Goal: Task Accomplishment & Management: Use online tool/utility

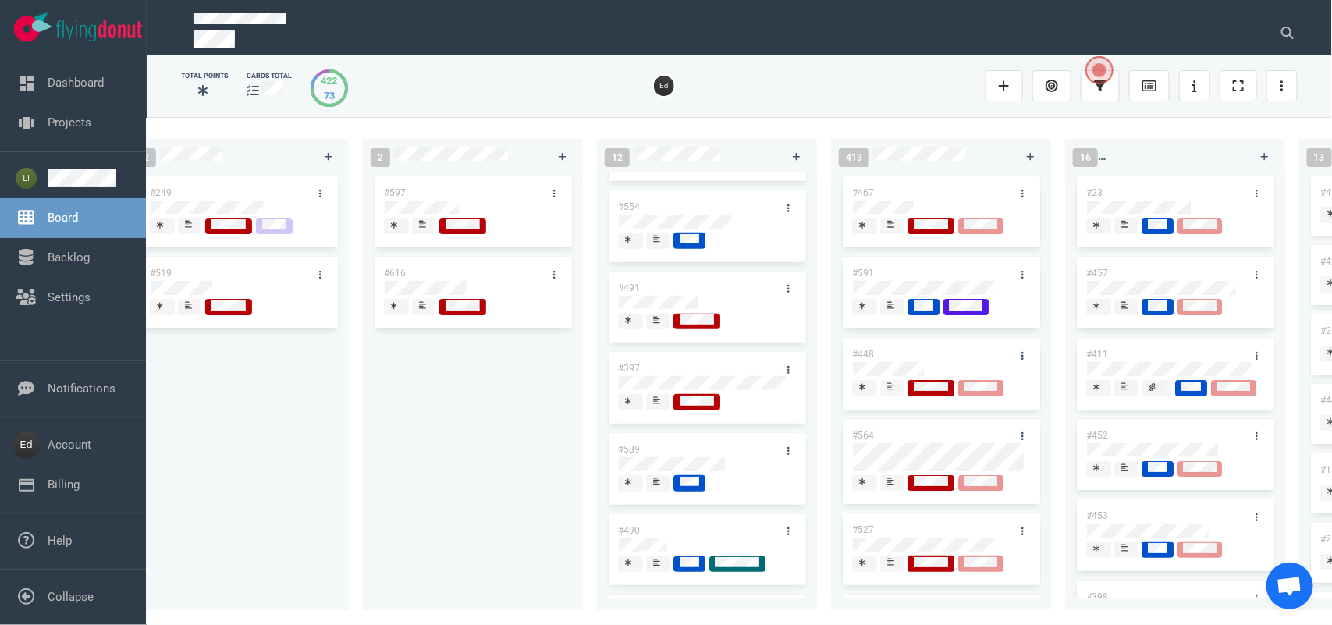
scroll to position [0, 2955]
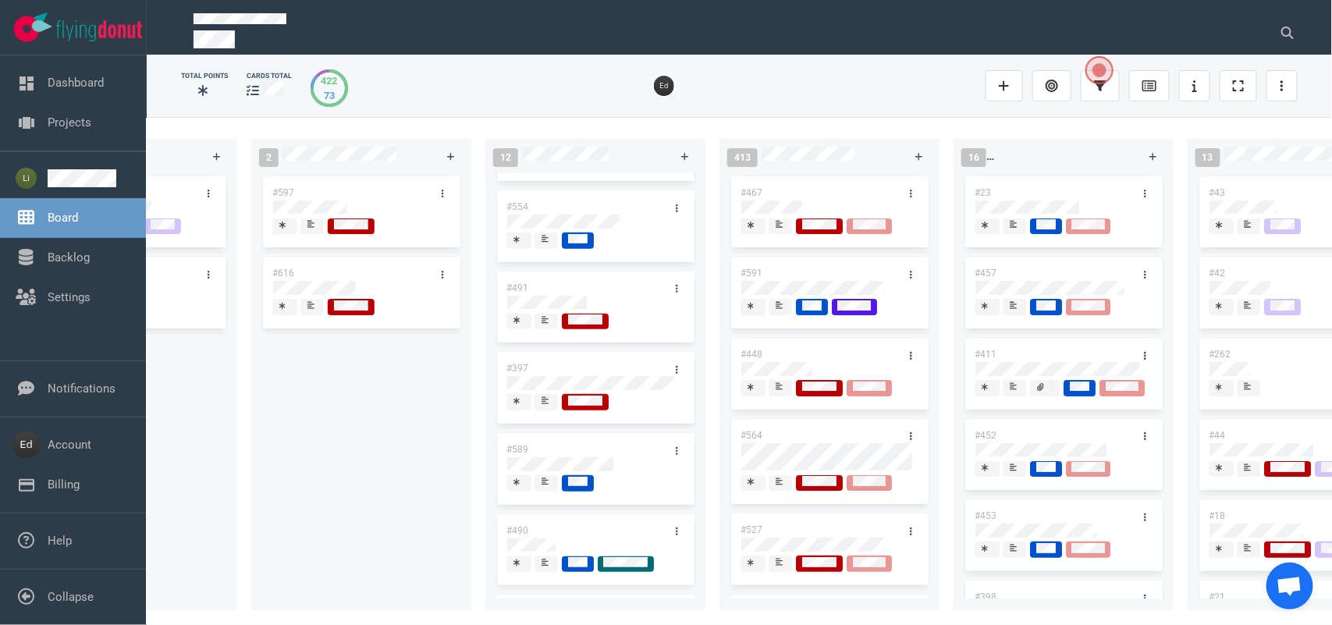
click at [791, 396] on span at bounding box center [780, 388] width 23 height 16
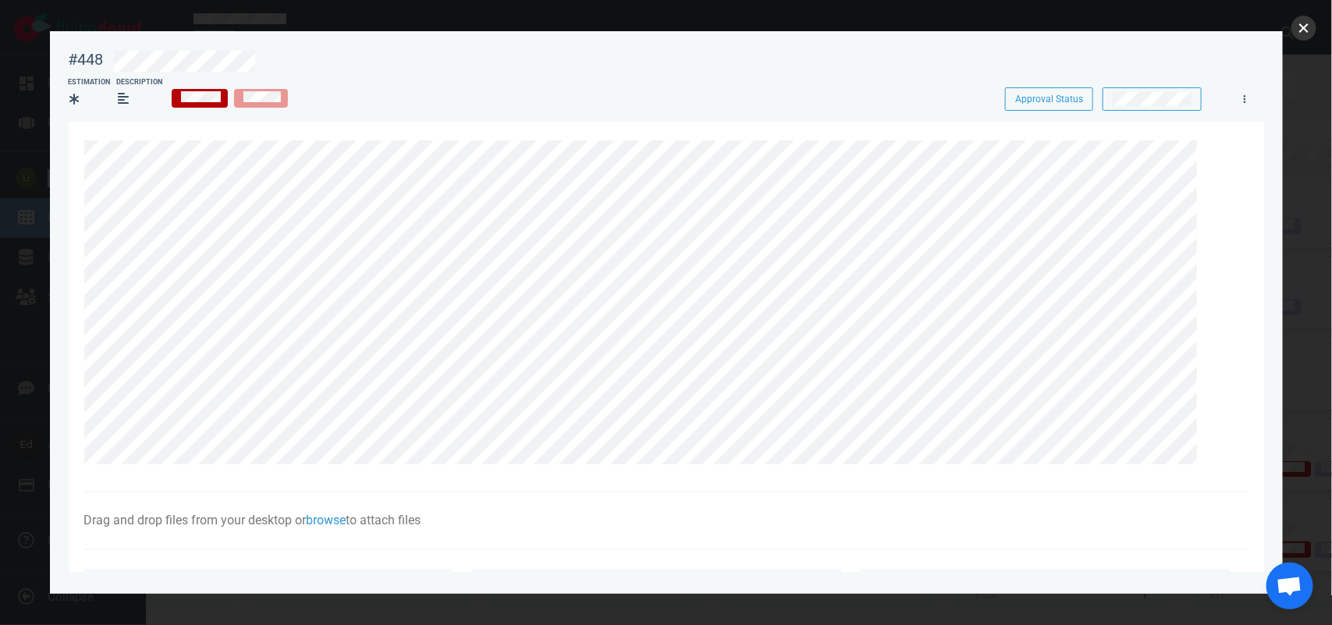
click at [1311, 30] on button "close" at bounding box center [1304, 28] width 25 height 25
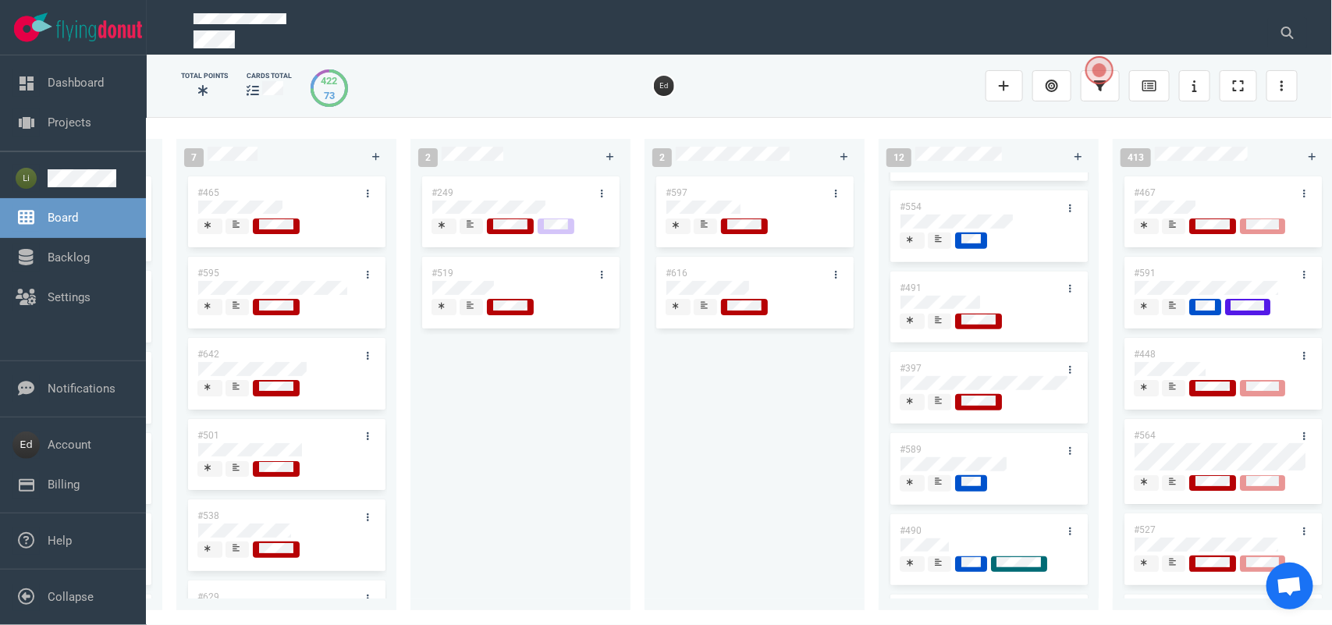
scroll to position [0, 2534]
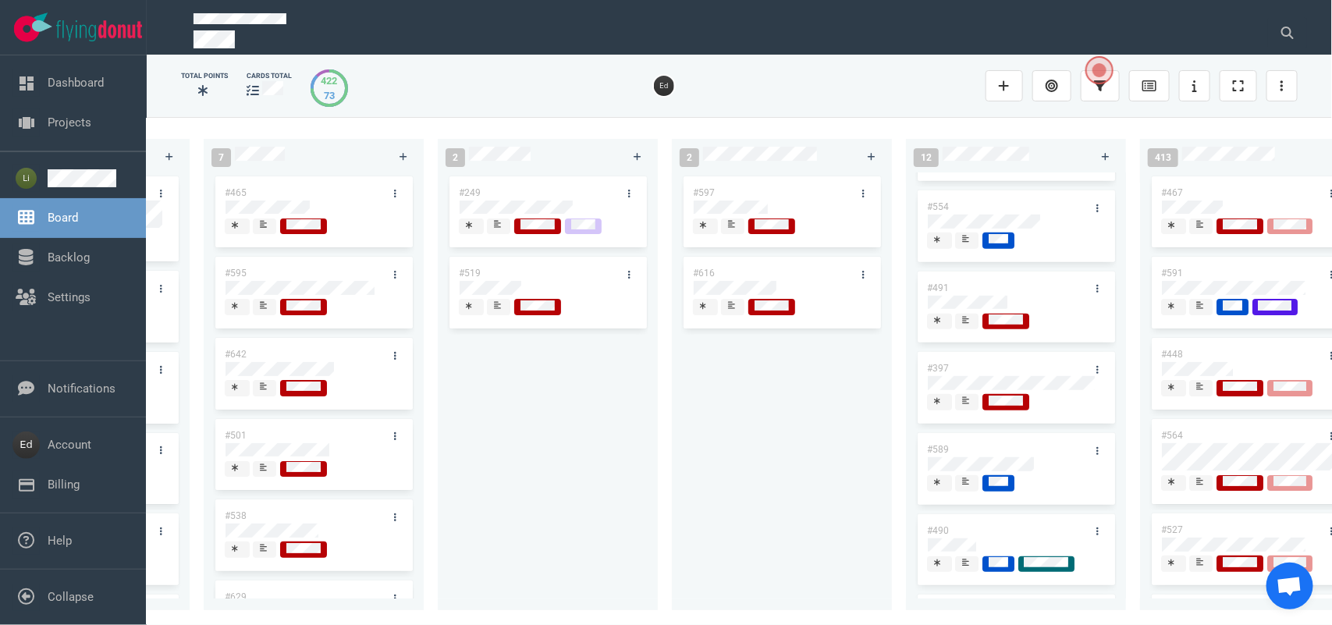
click at [734, 231] on div at bounding box center [732, 232] width 9 height 2
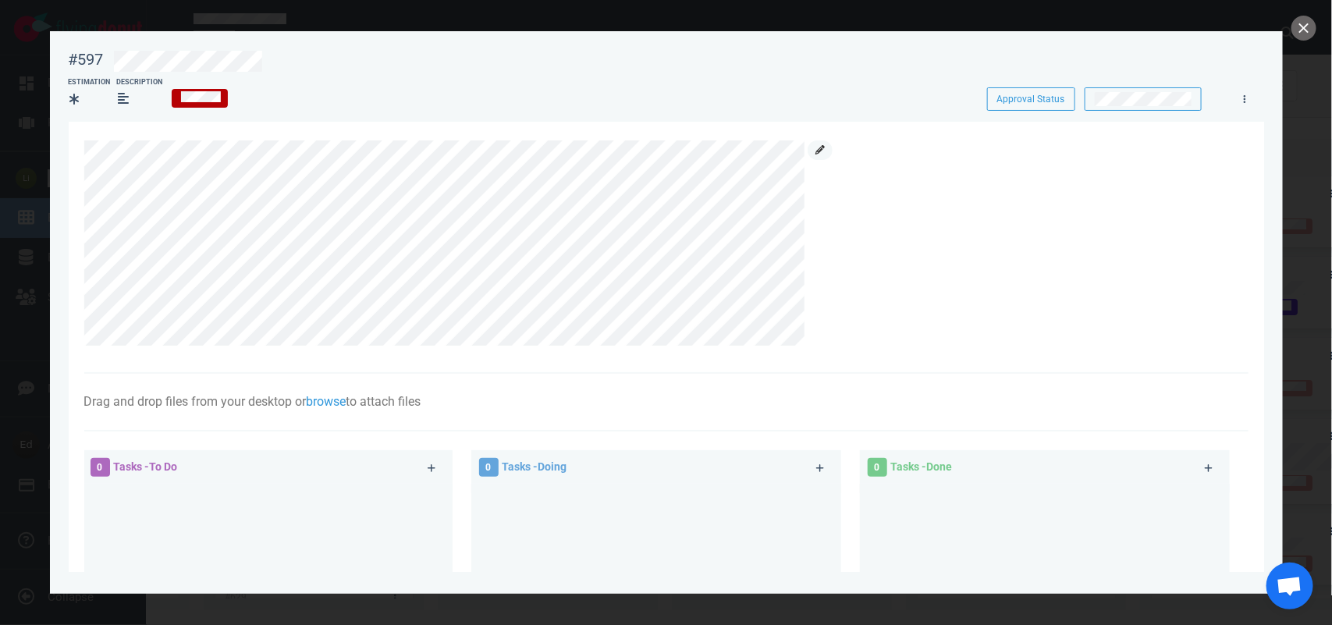
click at [821, 146] on icon at bounding box center [820, 149] width 9 height 9
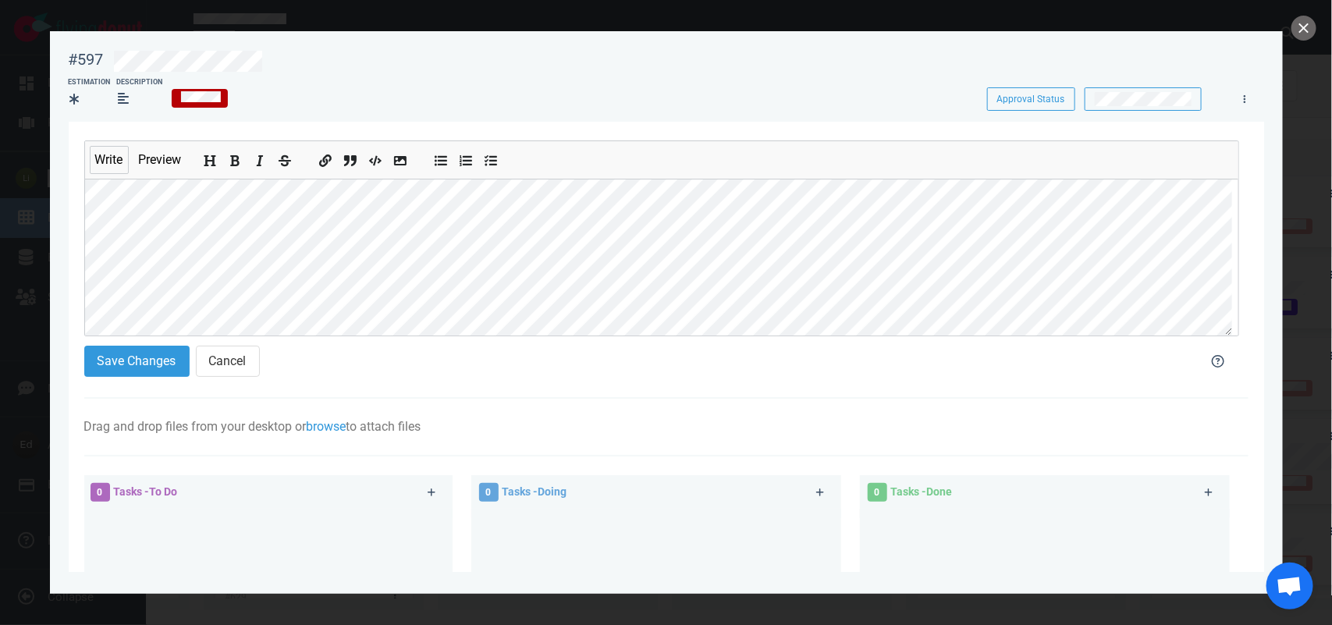
scroll to position [98, 0]
click at [79, 282] on section "Write Preview Save Changes Cancel Drag and drop files from your desktop or brow…" at bounding box center [667, 493] width 1196 height 742
click at [235, 165] on icon "Add bold text" at bounding box center [235, 161] width 9 height 11
click at [138, 371] on button "Save Changes" at bounding box center [136, 361] width 105 height 31
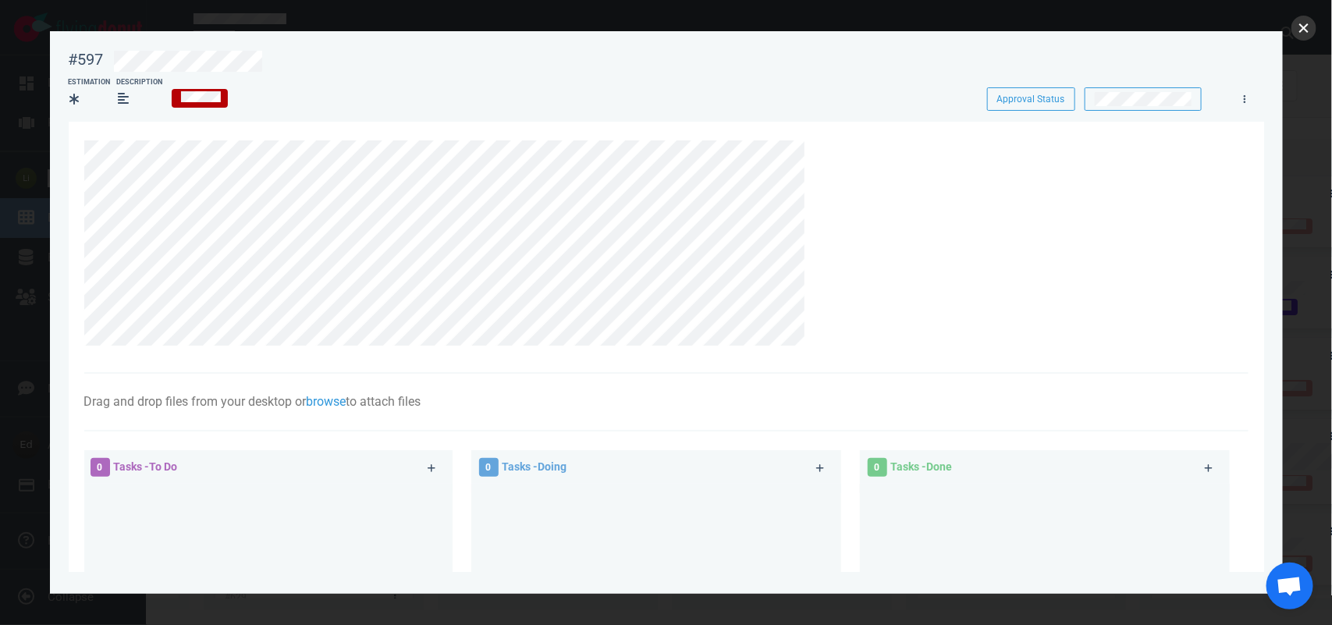
click at [1304, 26] on button "close" at bounding box center [1304, 28] width 25 height 25
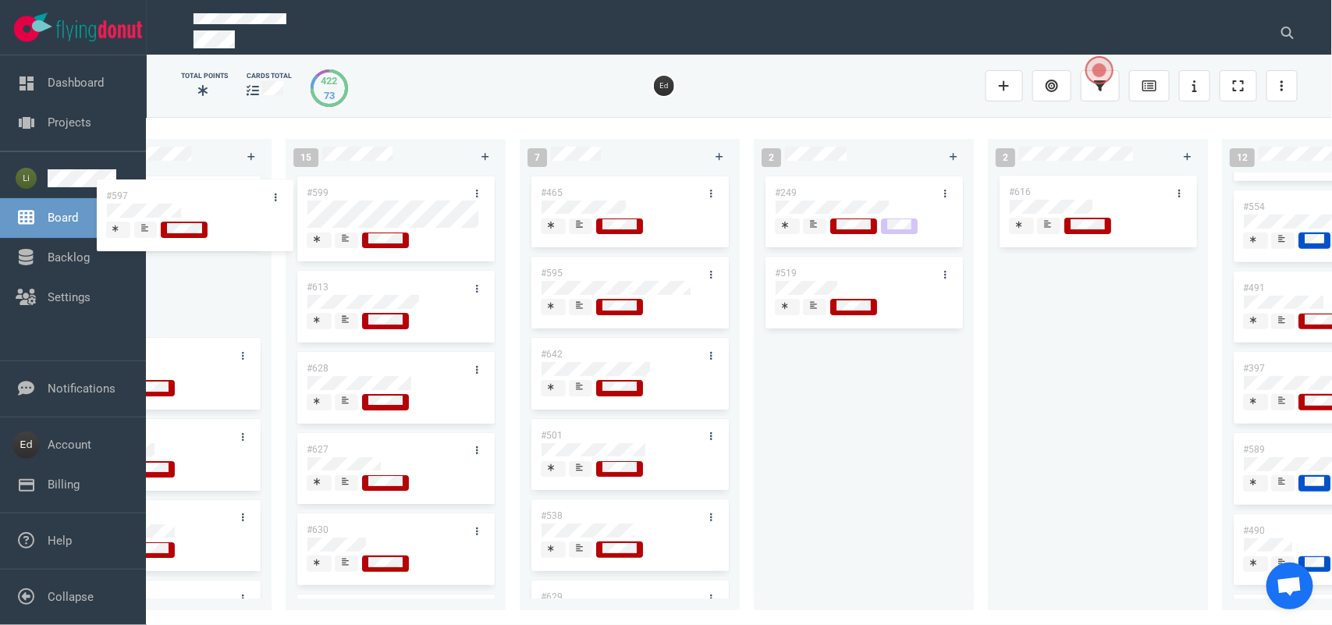
scroll to position [0, 2133]
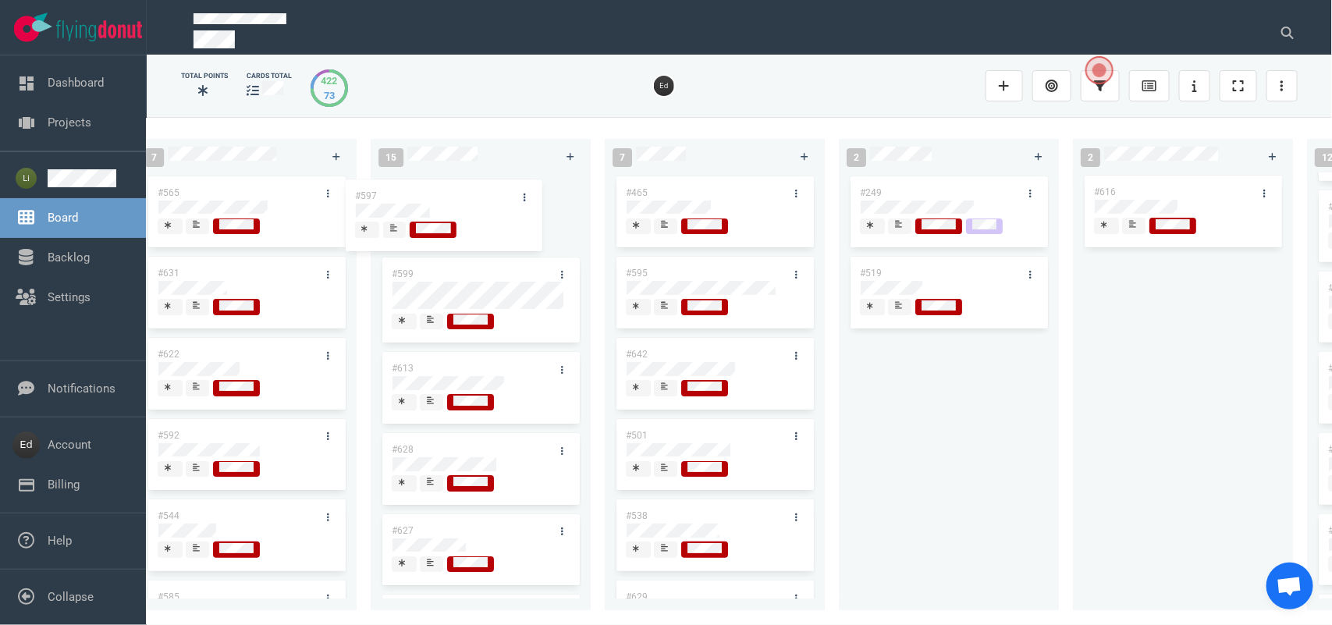
drag, startPoint x: 767, startPoint y: 192, endPoint x: 439, endPoint y: 197, distance: 327.8
click at [439, 197] on div "0 2 #653 #652 12 #641 #639 #634 #635 #608 #611 #602 #603 #548 3 #482 #390 #331 …" at bounding box center [739, 370] width 1185 height 507
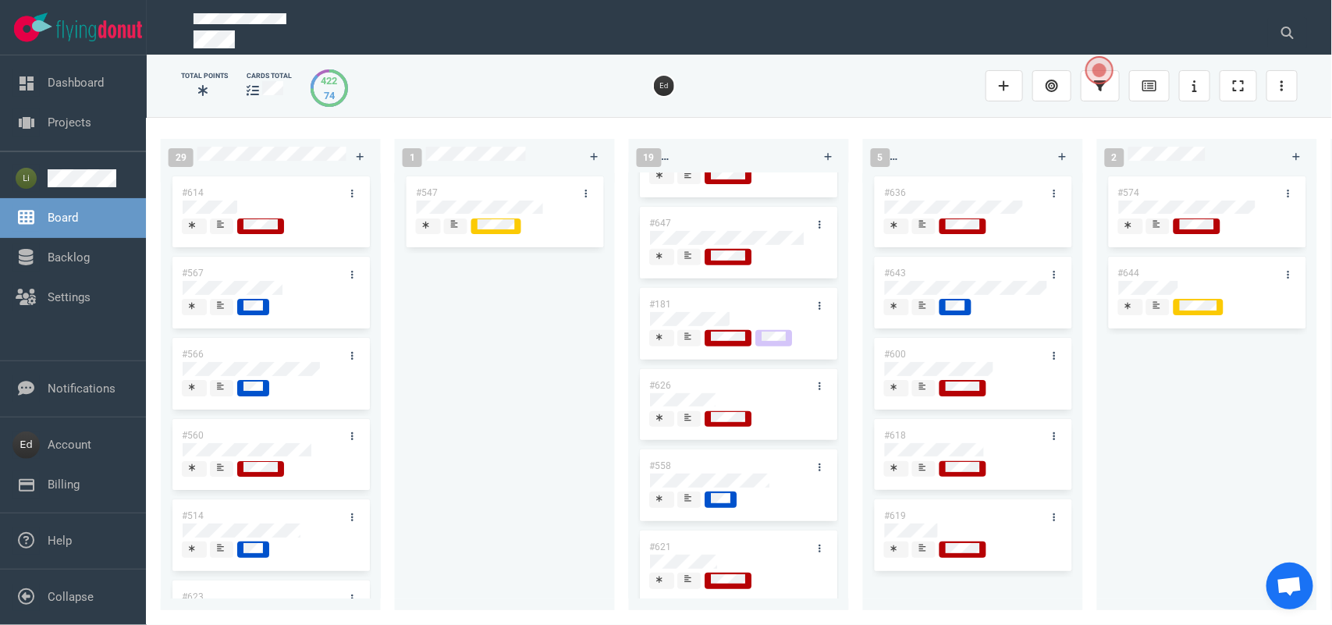
scroll to position [390, 0]
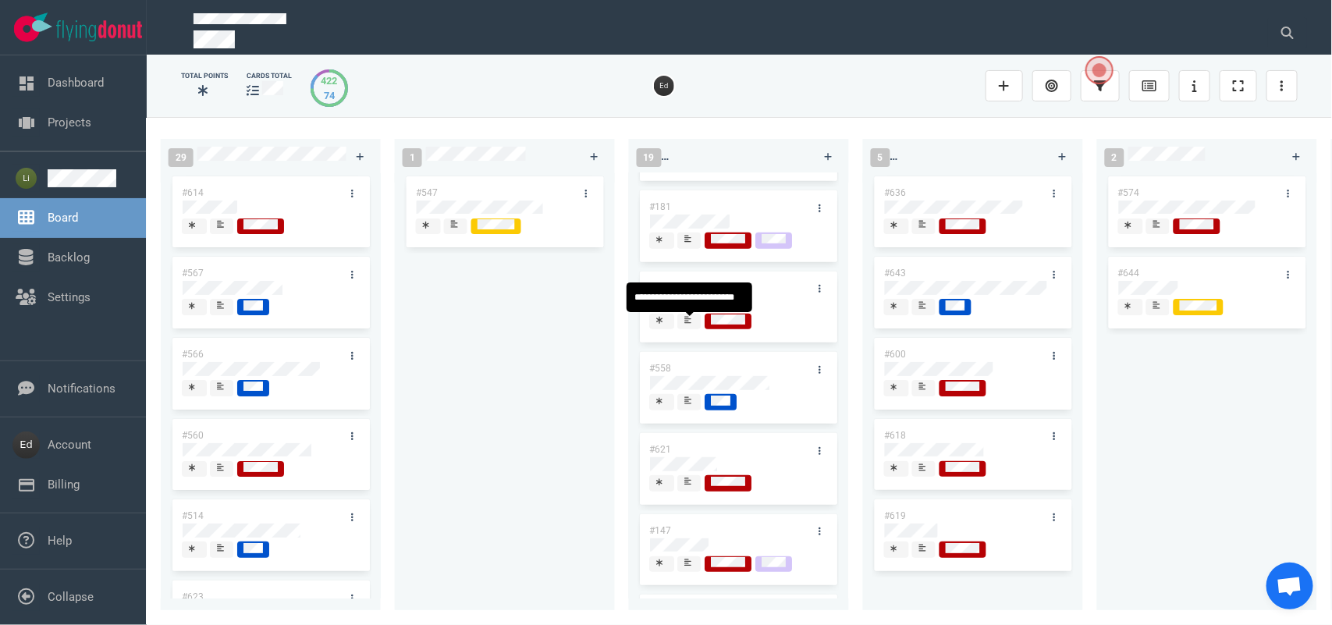
click at [685, 318] on icon at bounding box center [688, 320] width 7 height 8
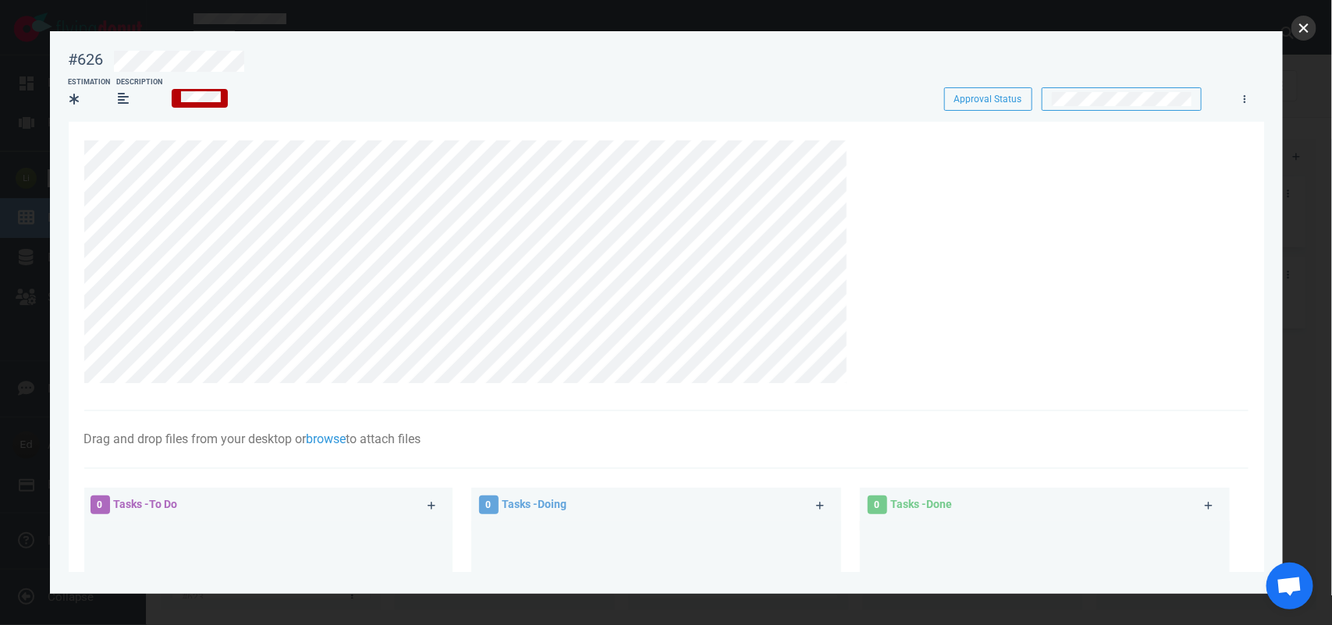
click at [1316, 30] on button "close" at bounding box center [1304, 28] width 25 height 25
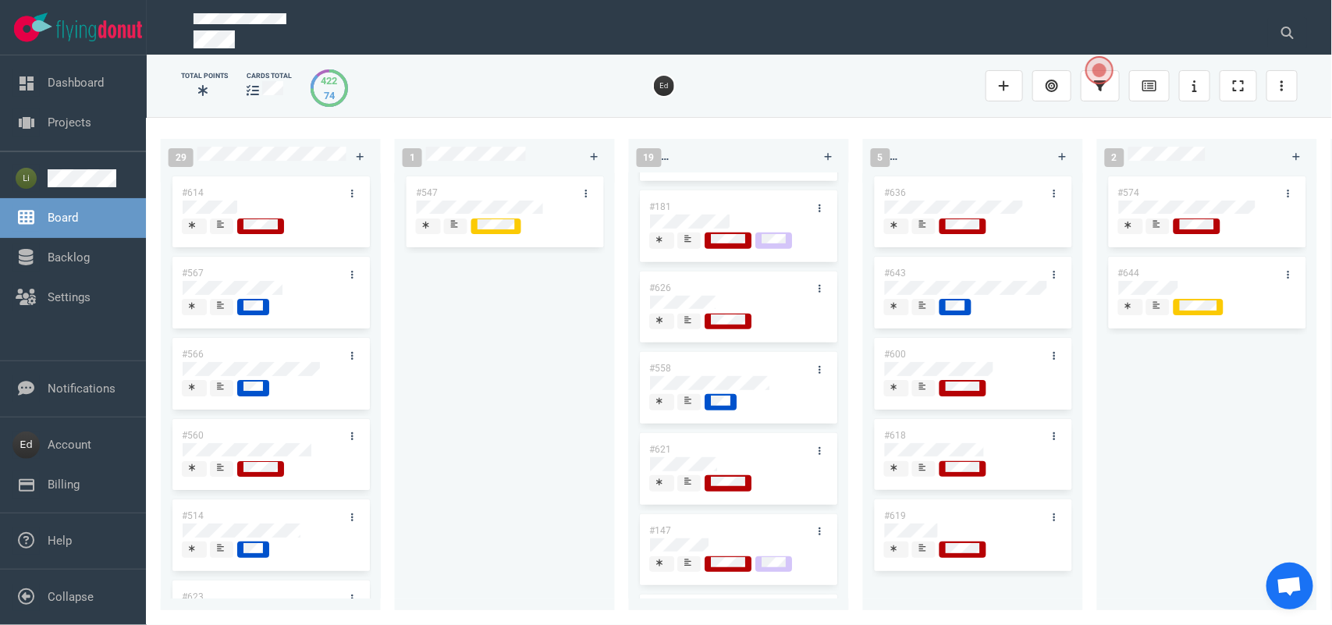
click at [684, 322] on div at bounding box center [689, 322] width 11 height 16
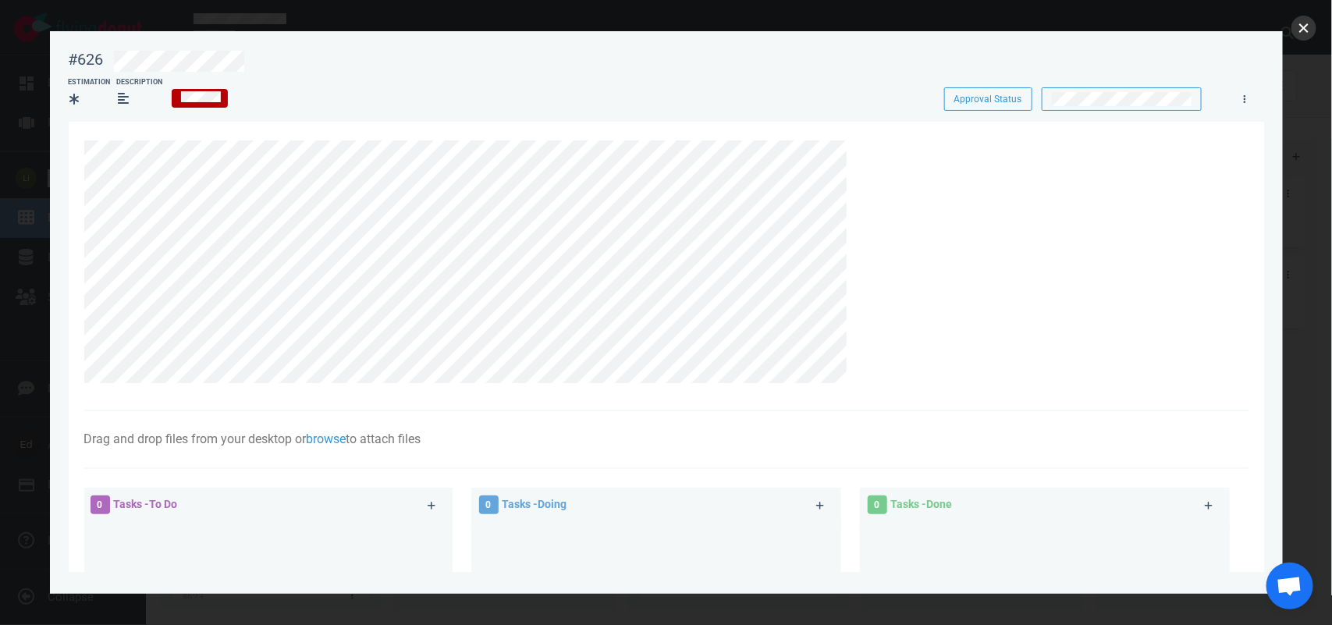
click at [1303, 26] on button "close" at bounding box center [1304, 28] width 25 height 25
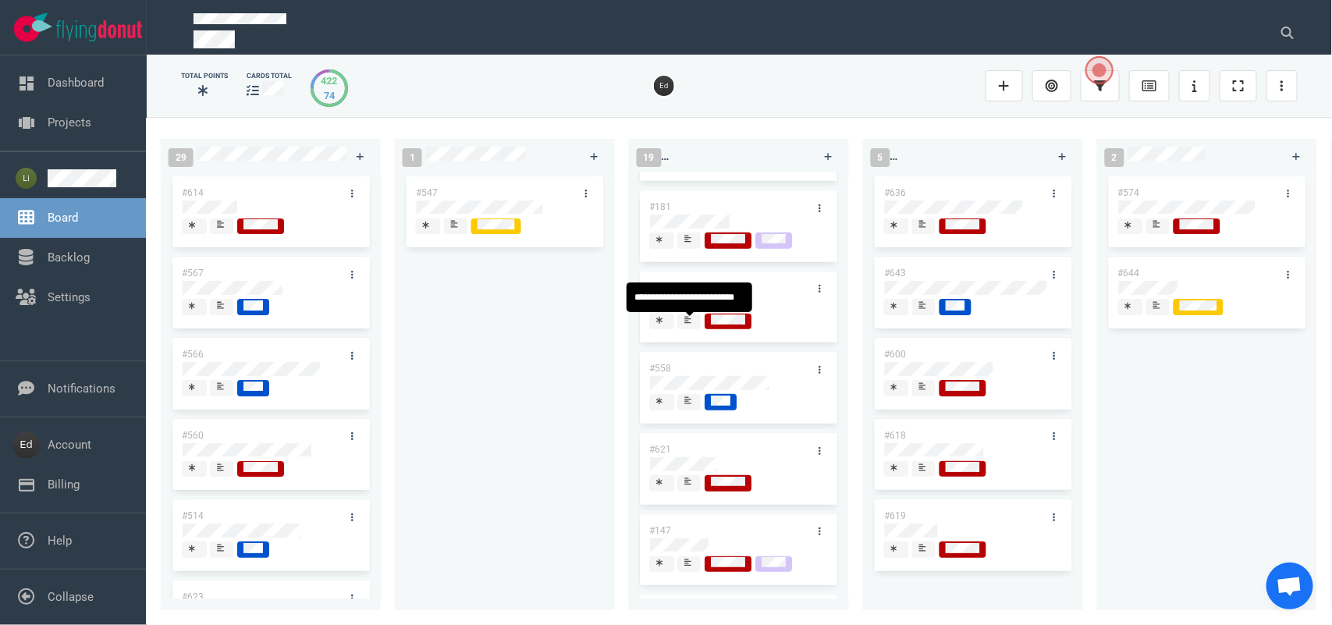
click at [698, 325] on span at bounding box center [689, 322] width 23 height 16
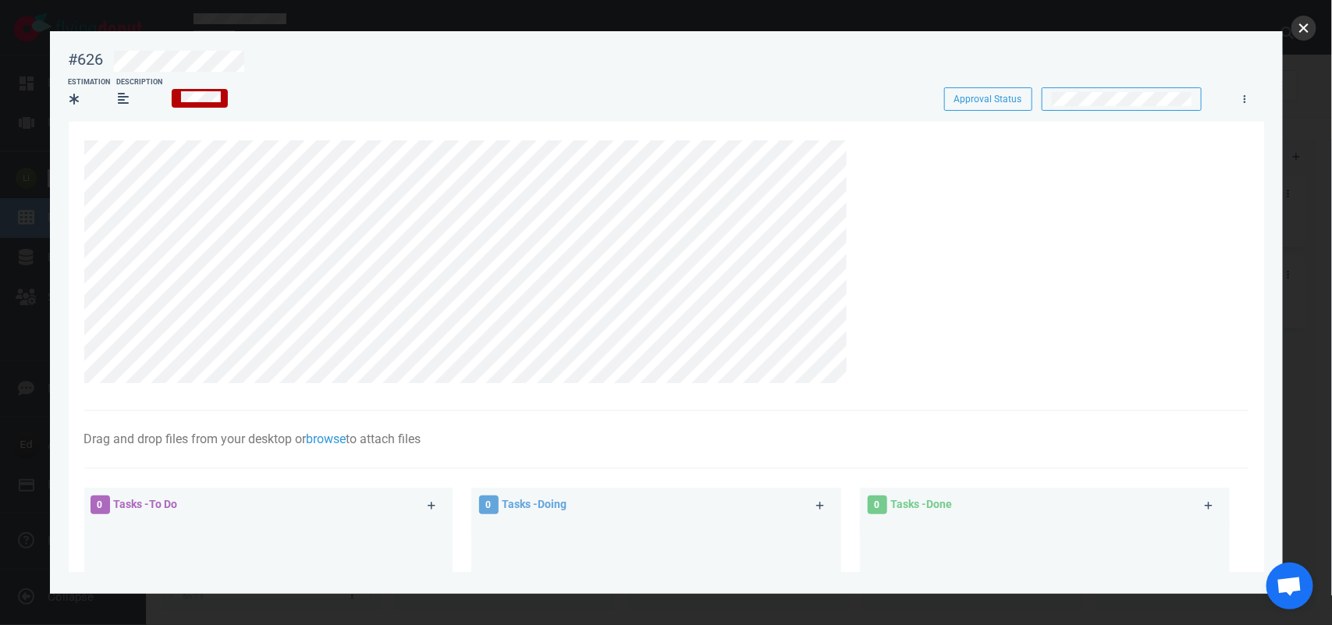
click at [1306, 28] on button "close" at bounding box center [1304, 28] width 25 height 25
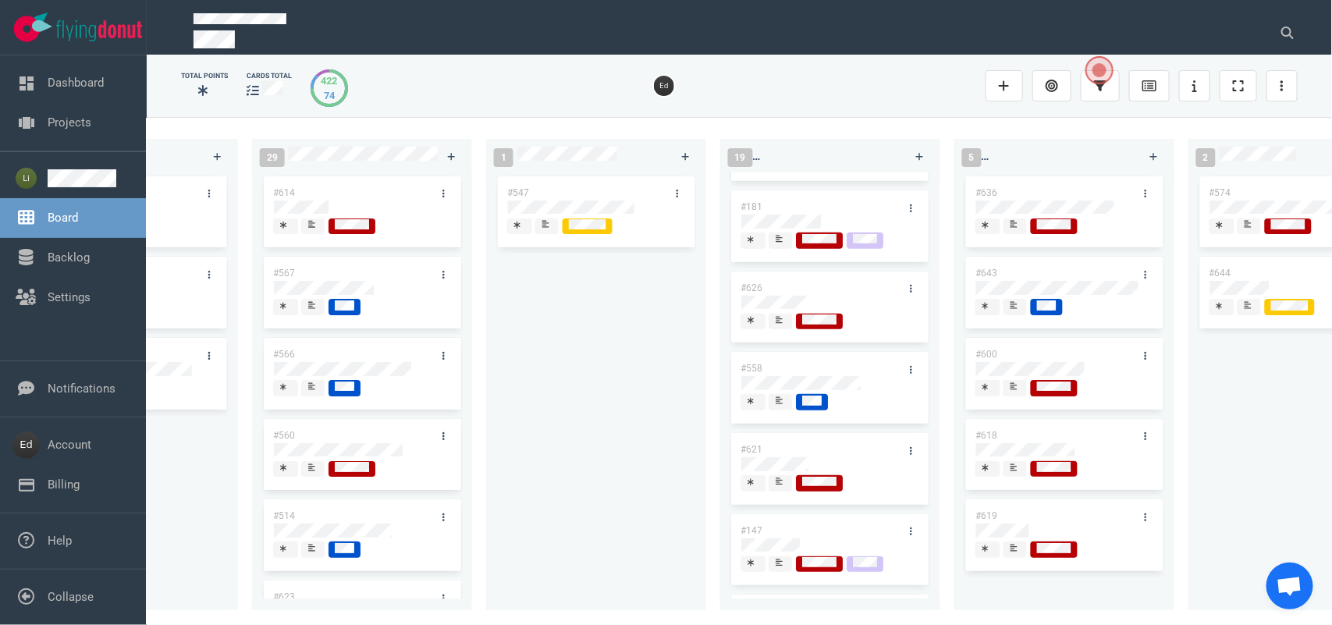
scroll to position [0, 1054]
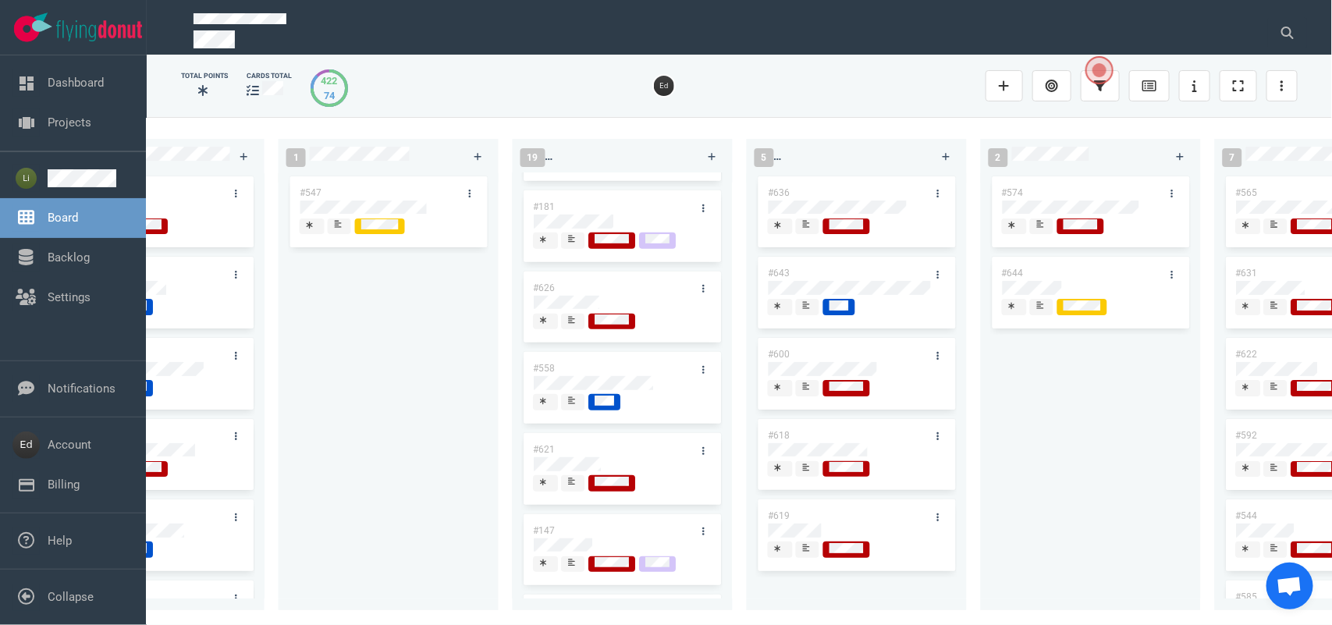
click at [575, 327] on div at bounding box center [573, 320] width 9 height 12
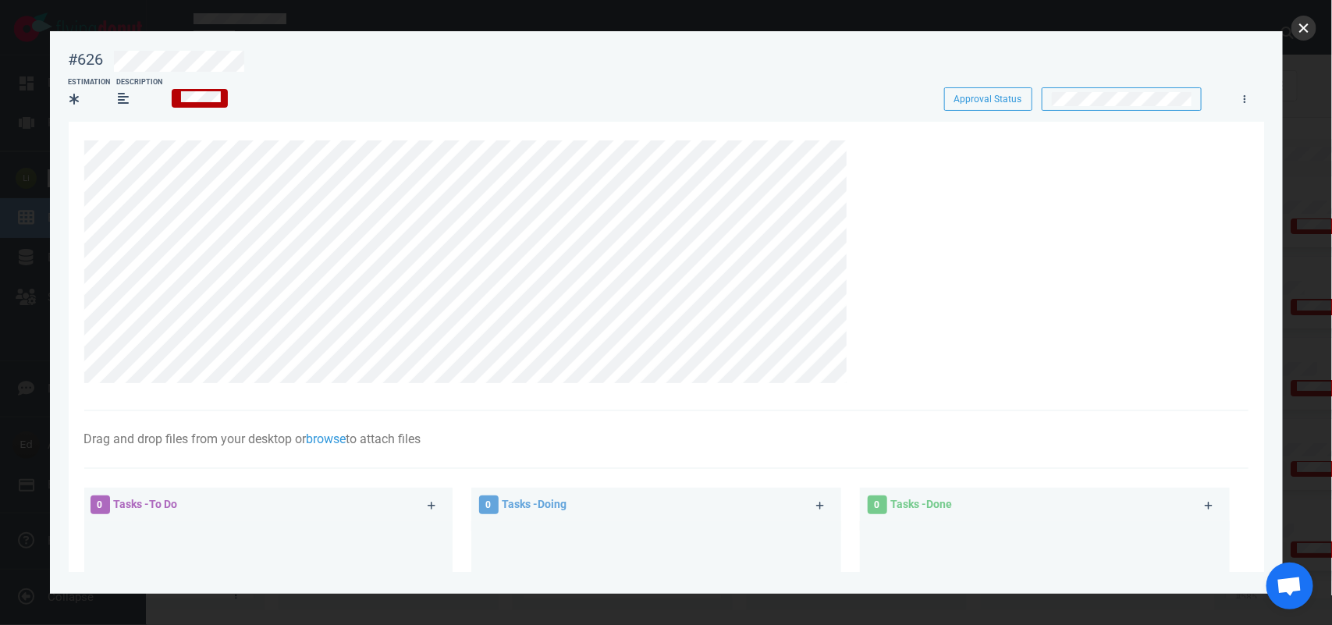
click at [1305, 29] on button "close" at bounding box center [1304, 28] width 25 height 25
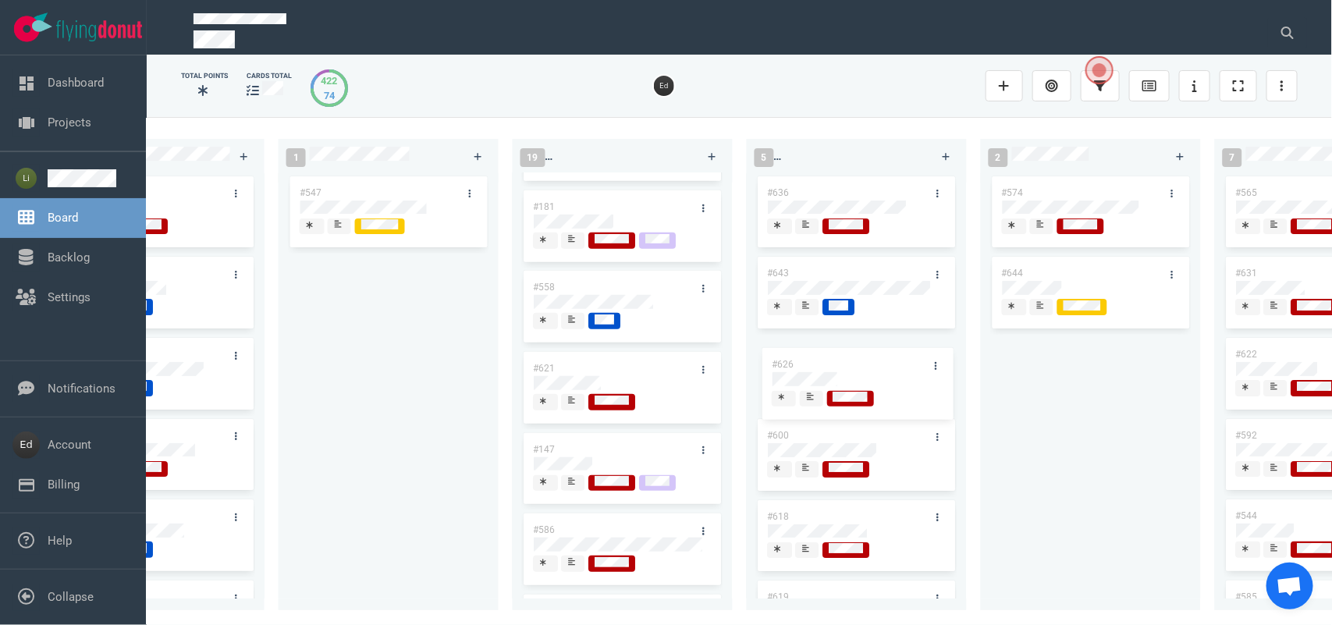
drag, startPoint x: 570, startPoint y: 282, endPoint x: 814, endPoint y: 349, distance: 252.6
click at [808, 352] on div "0 2 #653 #652 12 #641 #639 #634 #635 #608 #611 #602 #603 #548 3 #482 #390 #331 …" at bounding box center [739, 370] width 1185 height 507
